Goal: Task Accomplishment & Management: Manage account settings

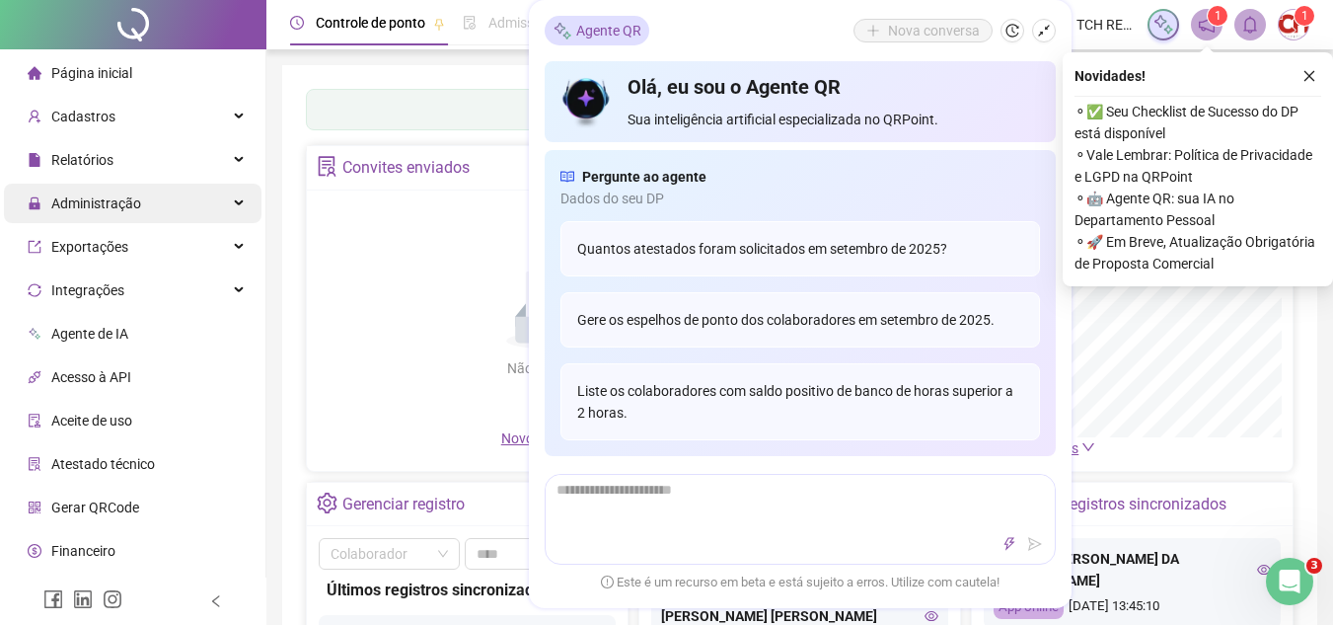
click at [166, 212] on div "Administração" at bounding box center [133, 203] width 258 height 39
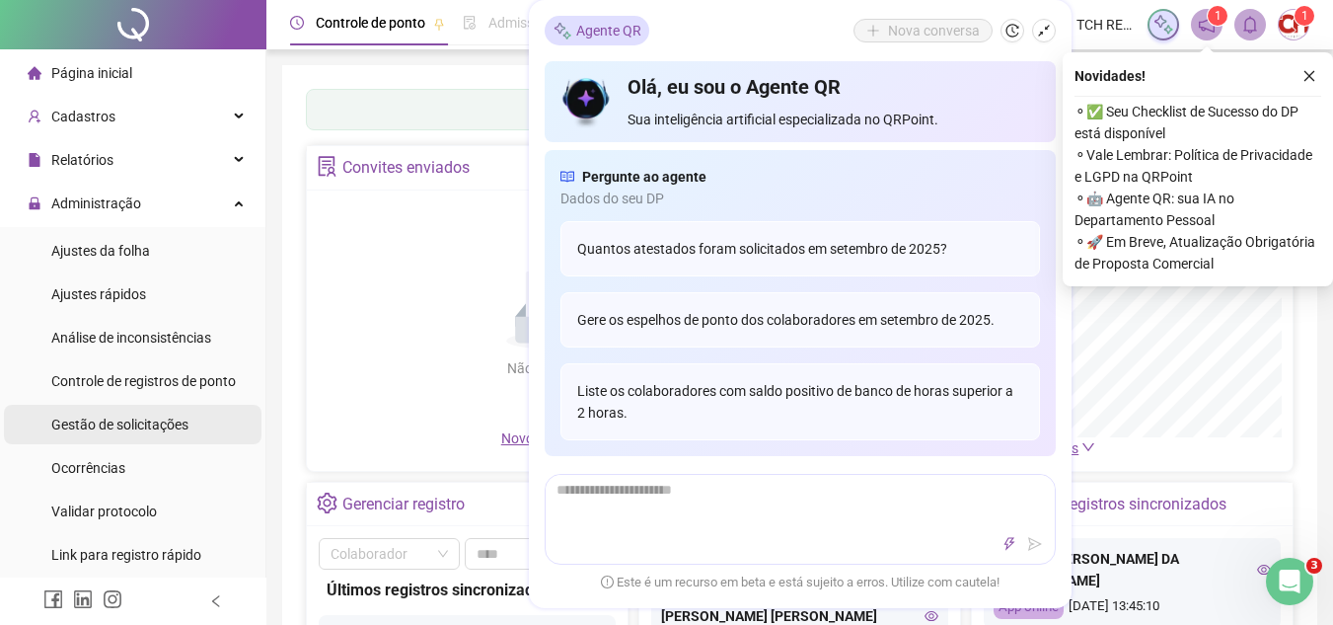
click at [170, 424] on span "Gestão de solicitações" at bounding box center [119, 424] width 137 height 16
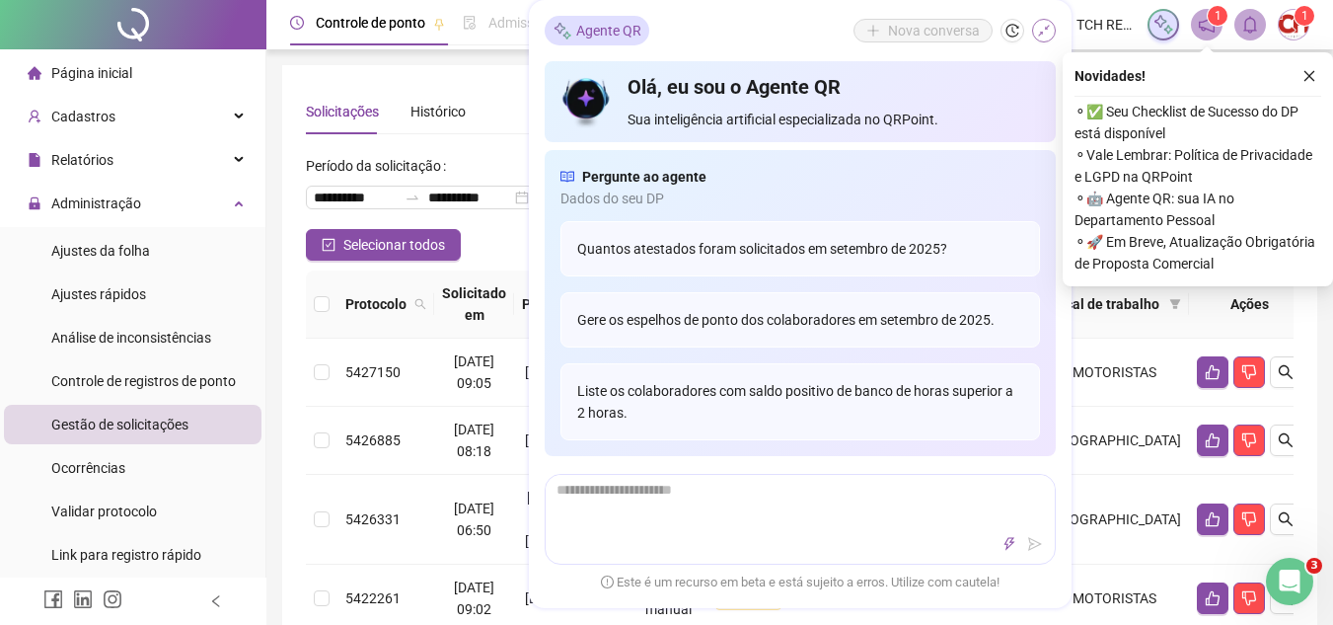
click at [1048, 29] on icon "shrink" at bounding box center [1044, 31] width 14 height 14
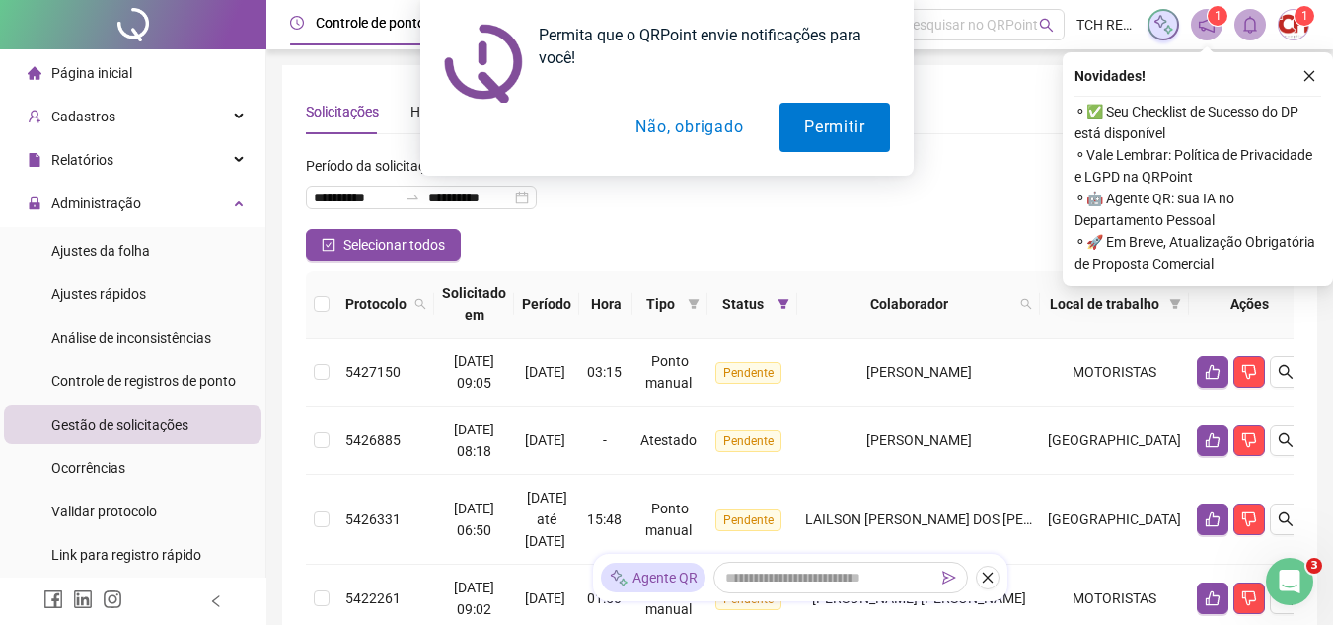
click at [725, 121] on button "Não, obrigado" at bounding box center [689, 127] width 157 height 49
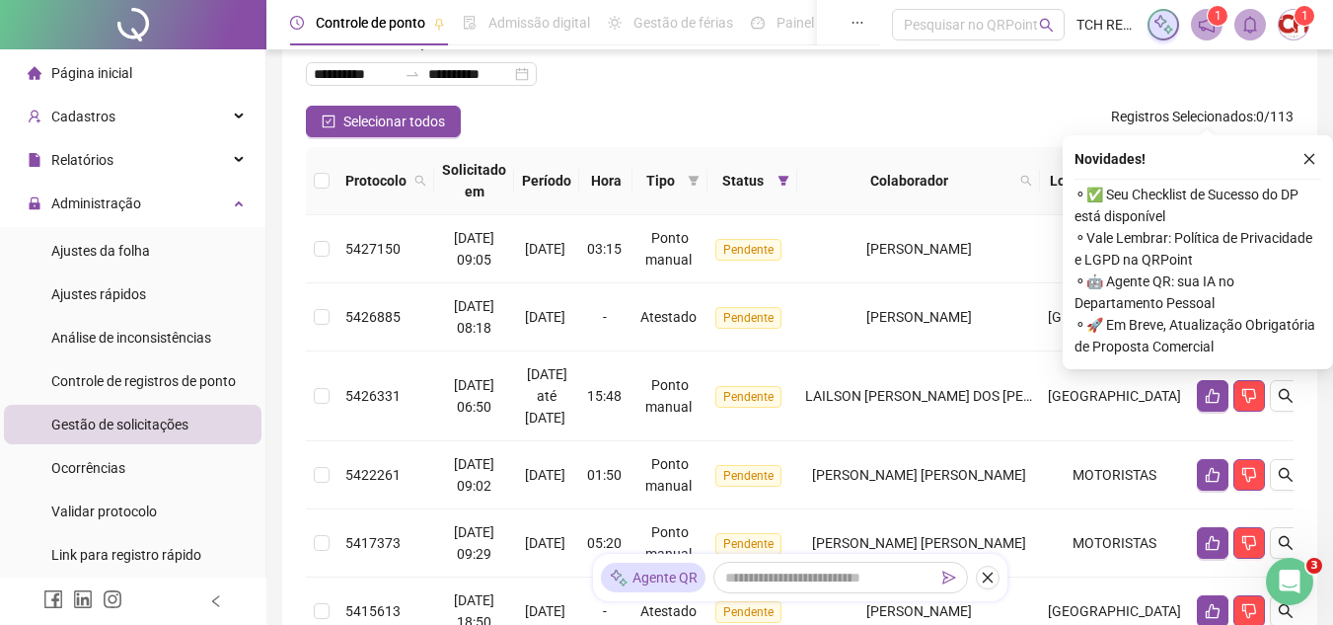
scroll to position [395, 0]
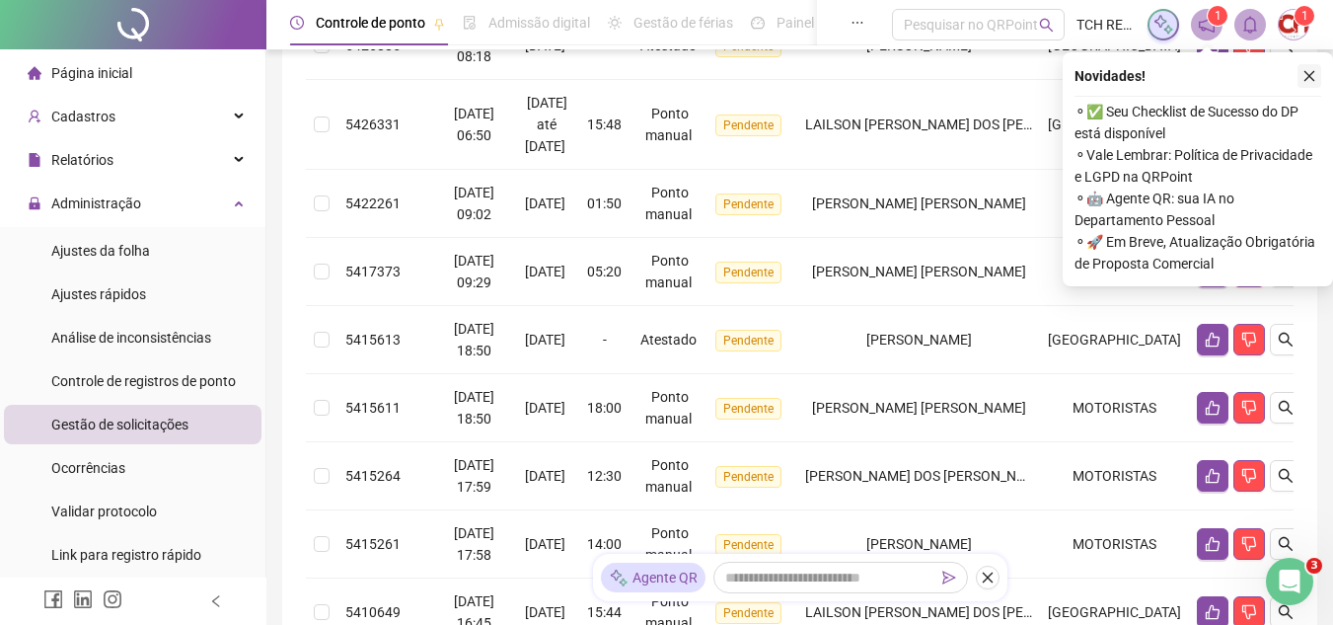
click at [1310, 70] on icon "close" at bounding box center [1309, 76] width 14 height 14
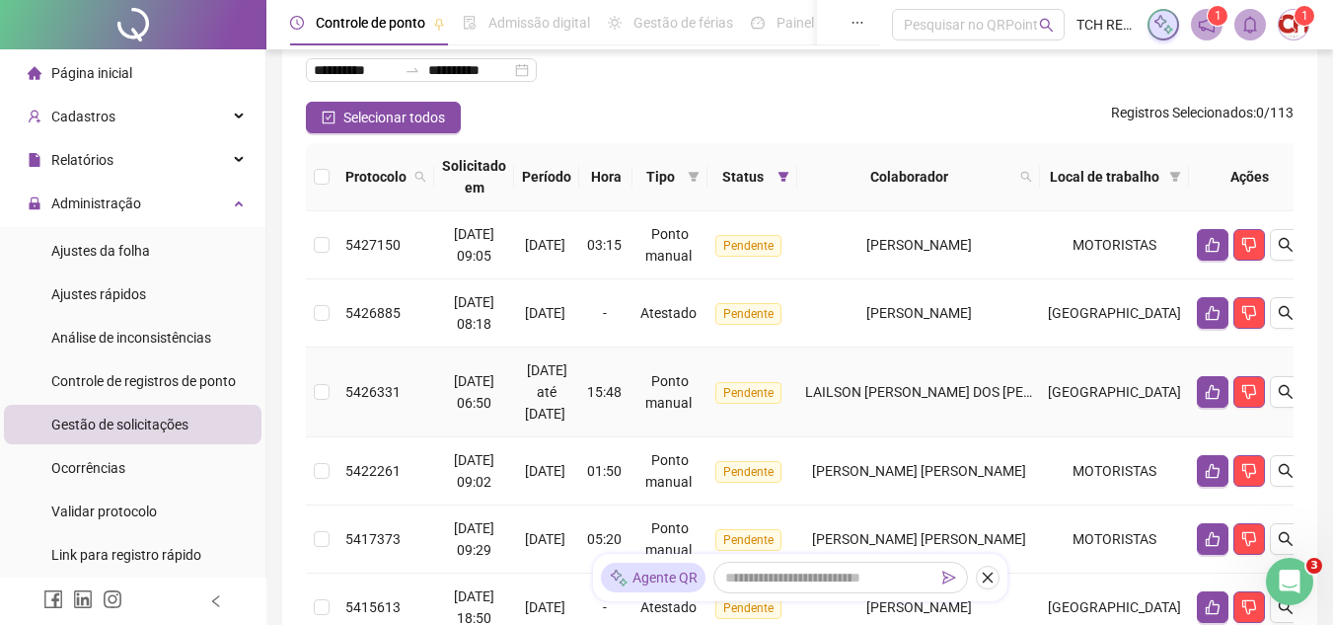
scroll to position [99, 0]
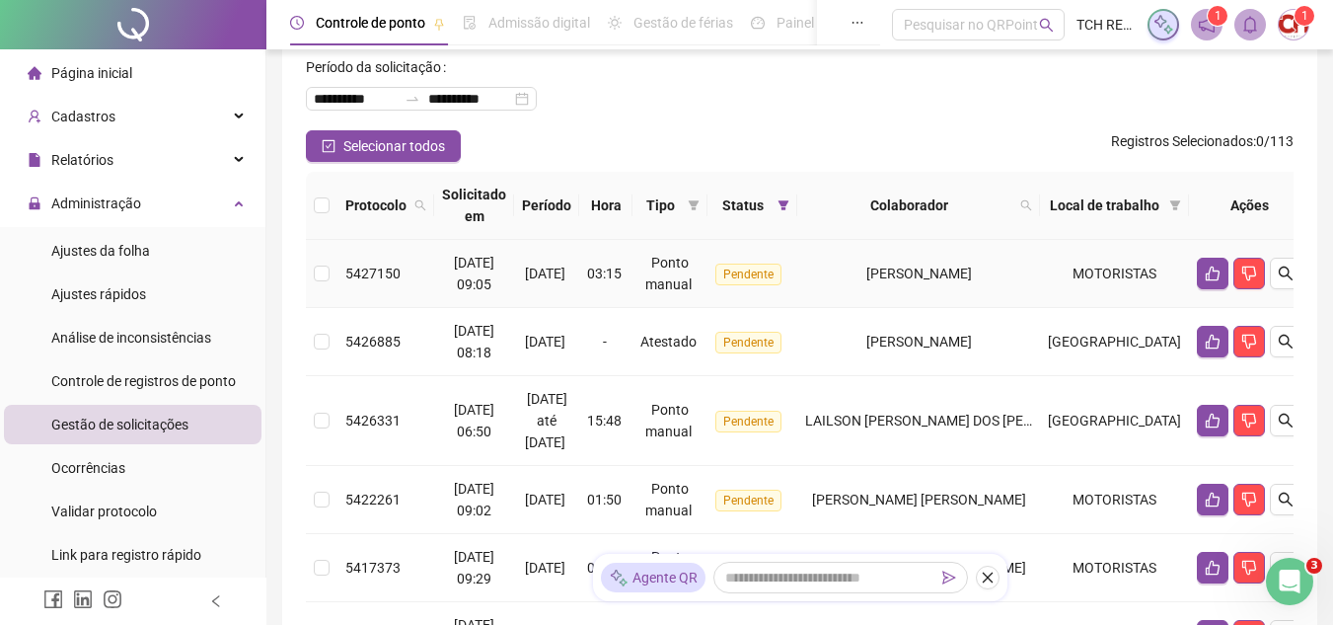
click at [844, 306] on td "[PERSON_NAME]" at bounding box center [918, 274] width 243 height 68
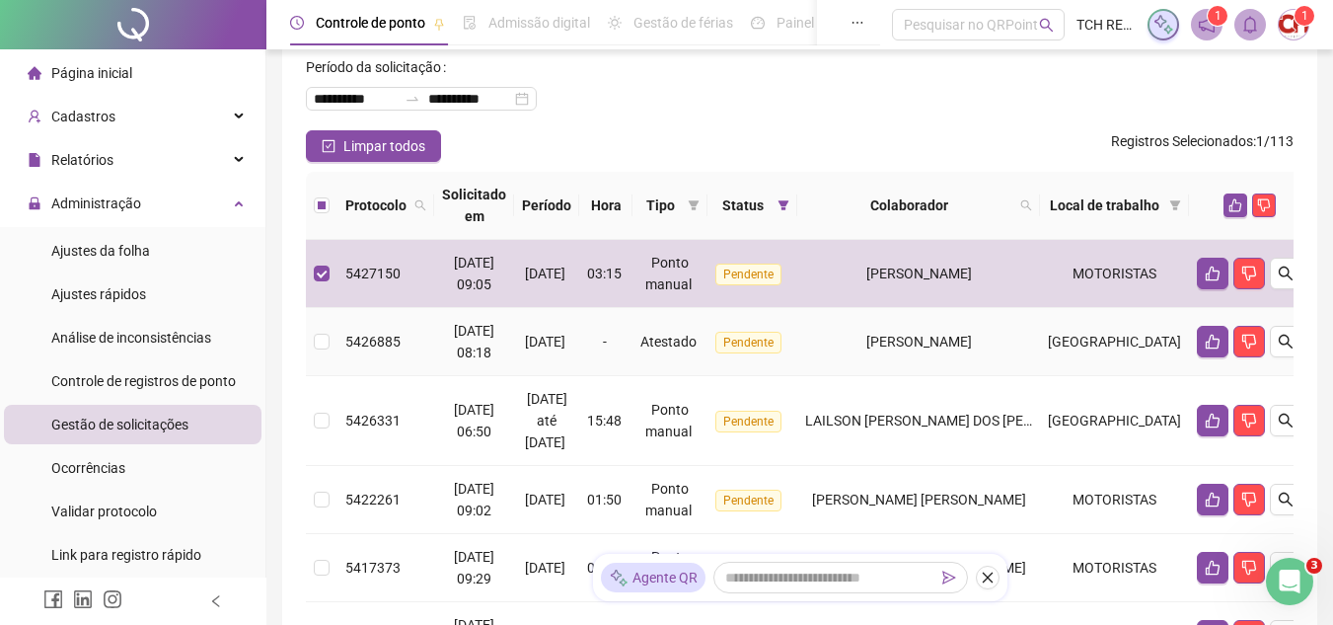
scroll to position [197, 0]
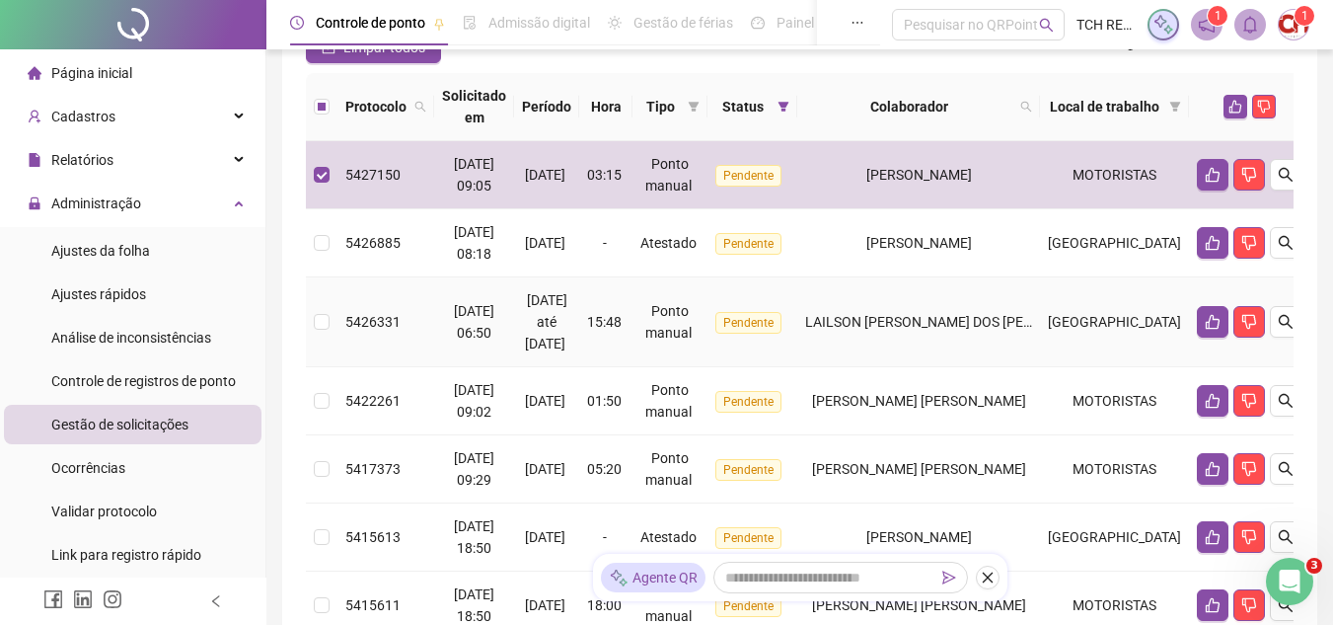
click at [840, 338] on td "LAILSON [PERSON_NAME] DOS [PERSON_NAME]" at bounding box center [918, 322] width 243 height 90
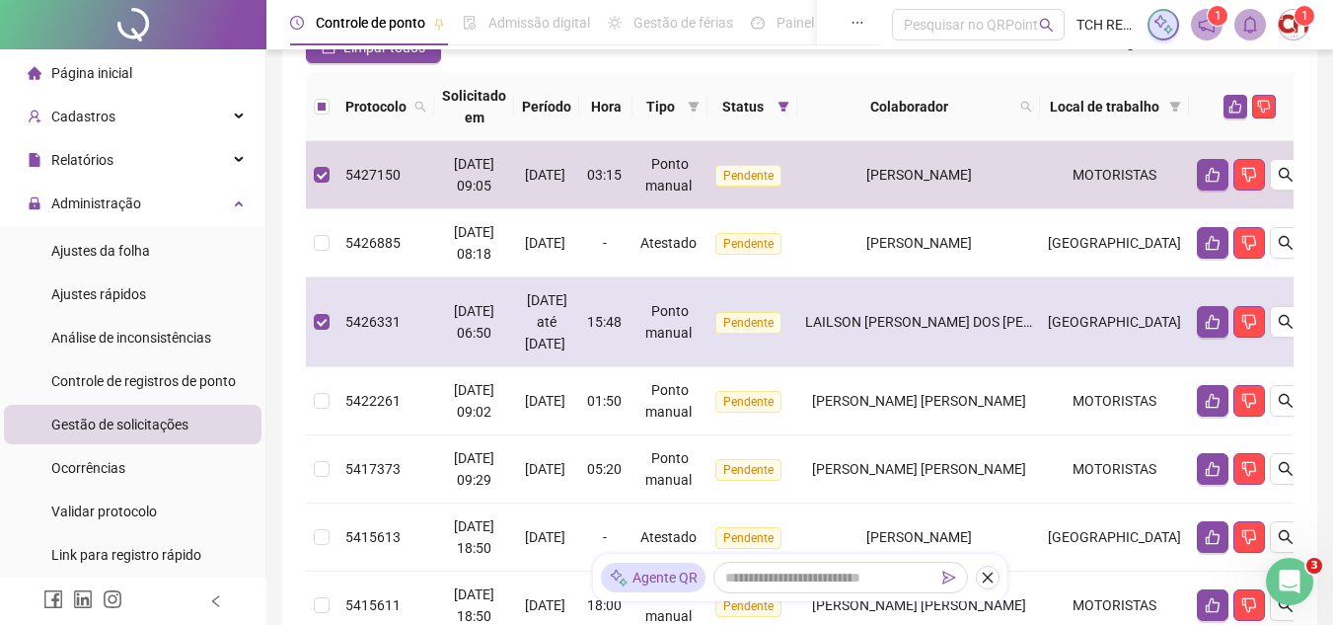
click at [797, 367] on td "Pendente" at bounding box center [752, 322] width 90 height 90
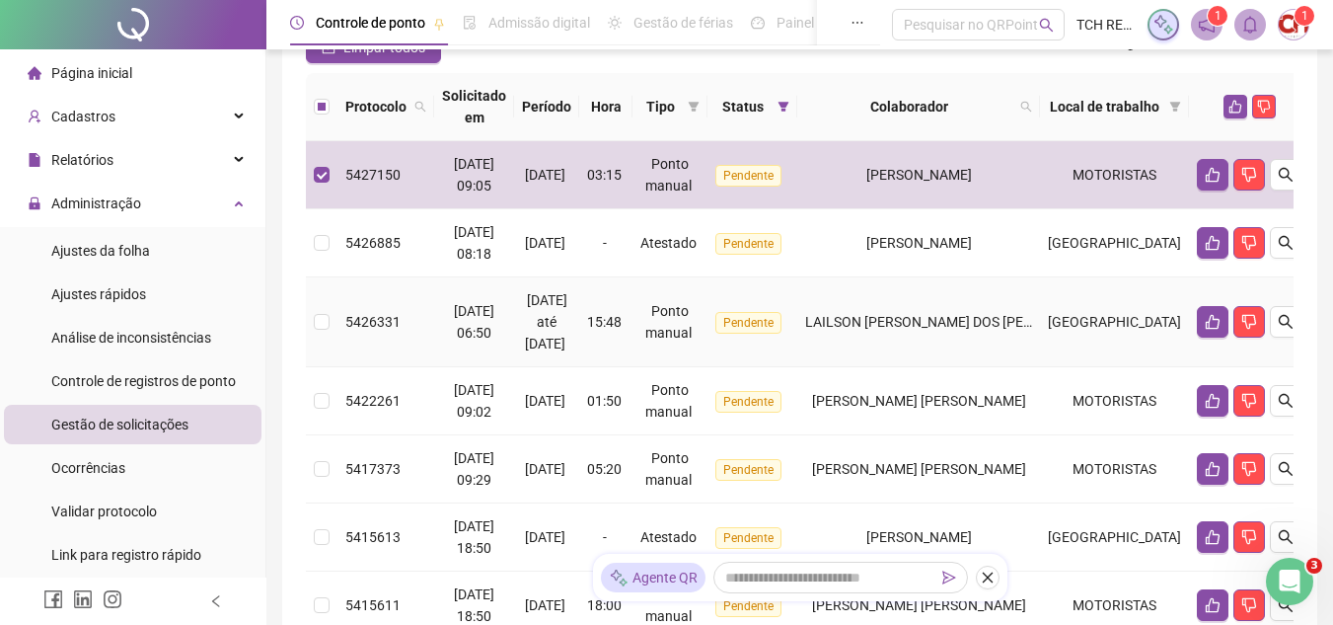
click at [794, 358] on td "Pendente" at bounding box center [752, 322] width 90 height 90
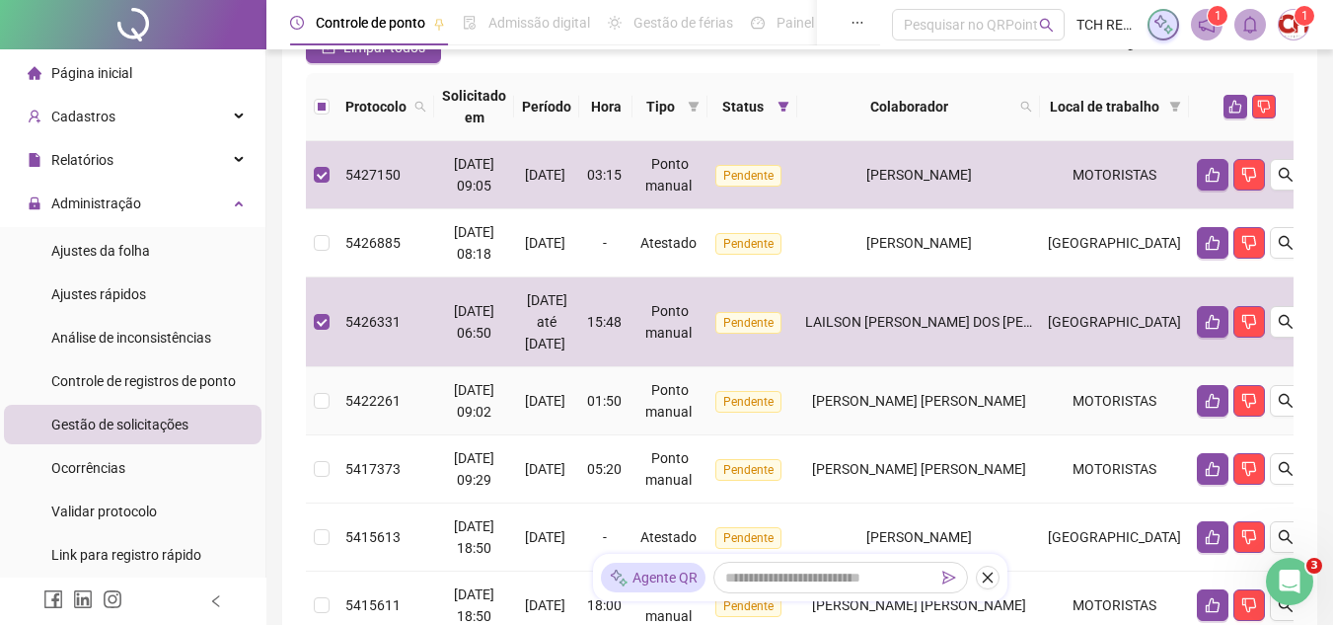
click at [781, 412] on span "Pendente" at bounding box center [748, 402] width 66 height 22
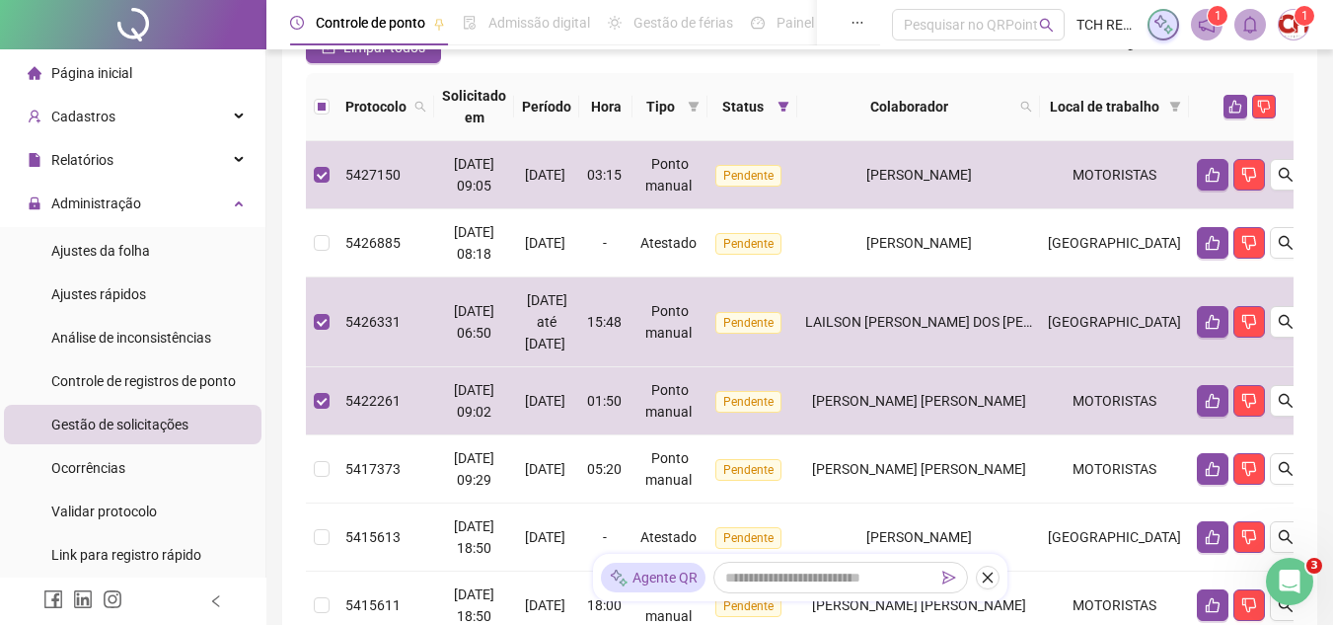
click at [326, 165] on label at bounding box center [322, 175] width 16 height 22
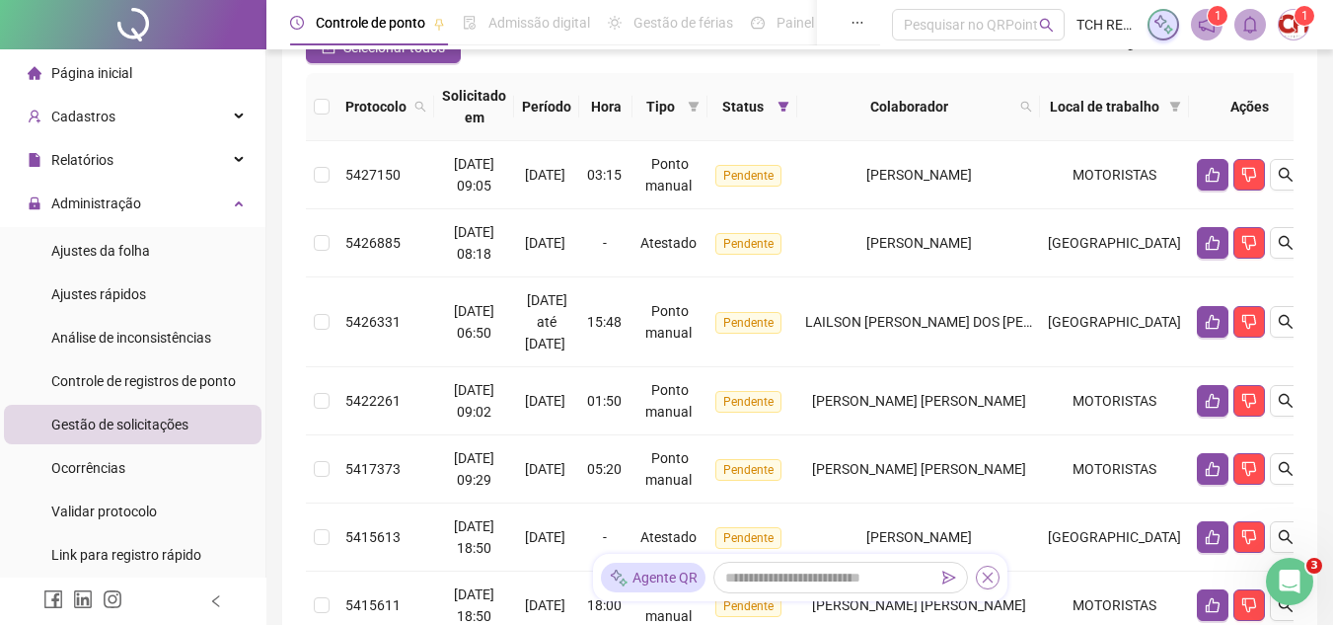
click at [984, 581] on icon "close" at bounding box center [987, 577] width 11 height 11
